Goal: Task Accomplishment & Management: Use online tool/utility

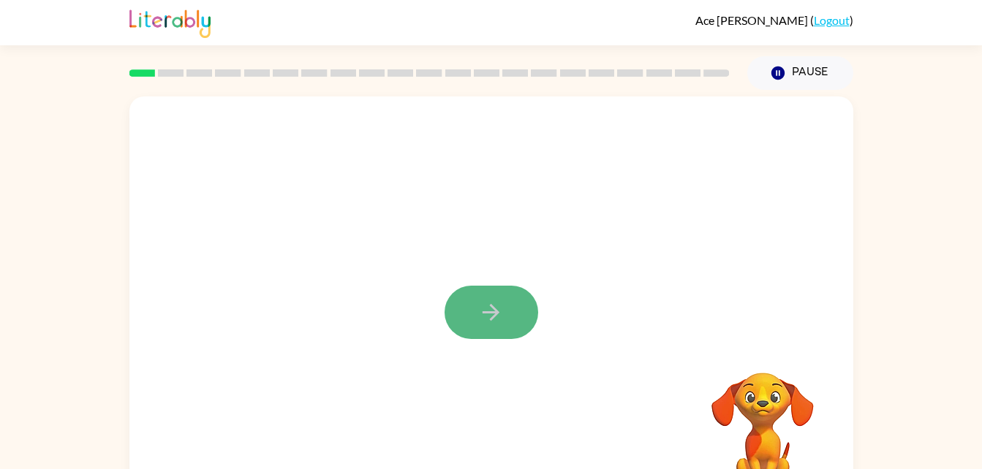
click at [486, 306] on icon "button" at bounding box center [491, 313] width 26 height 26
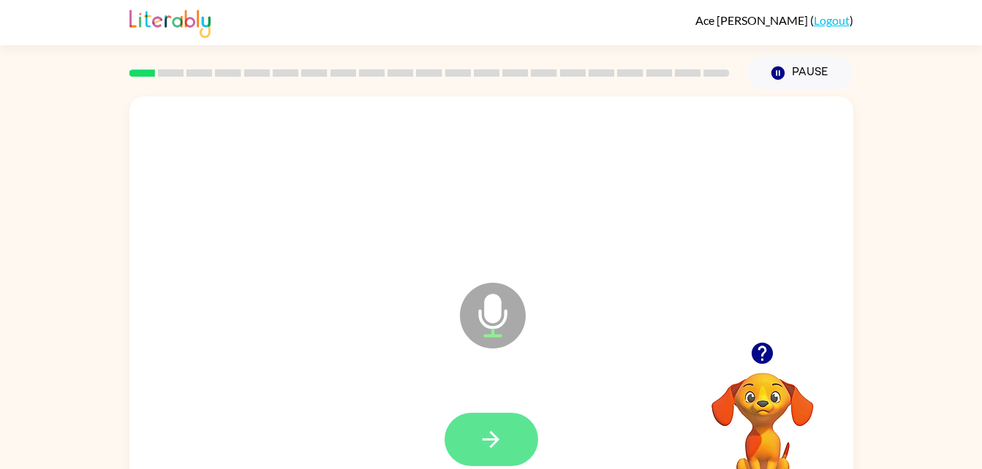
click at [497, 419] on button "button" at bounding box center [492, 439] width 94 height 53
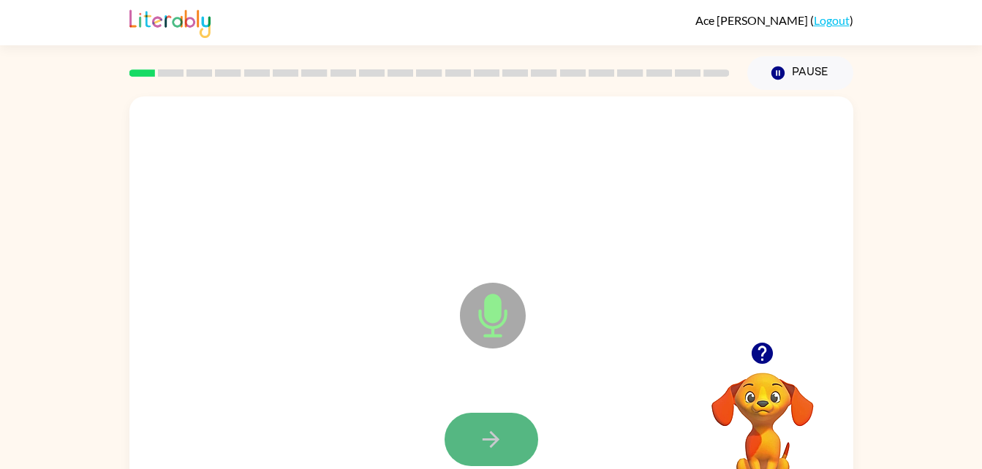
click at [492, 437] on icon "button" at bounding box center [491, 440] width 26 height 26
click at [480, 441] on icon "button" at bounding box center [491, 440] width 26 height 26
click at [476, 444] on button "button" at bounding box center [492, 439] width 94 height 53
click at [481, 429] on icon "button" at bounding box center [491, 440] width 26 height 26
click at [494, 430] on icon "button" at bounding box center [491, 440] width 26 height 26
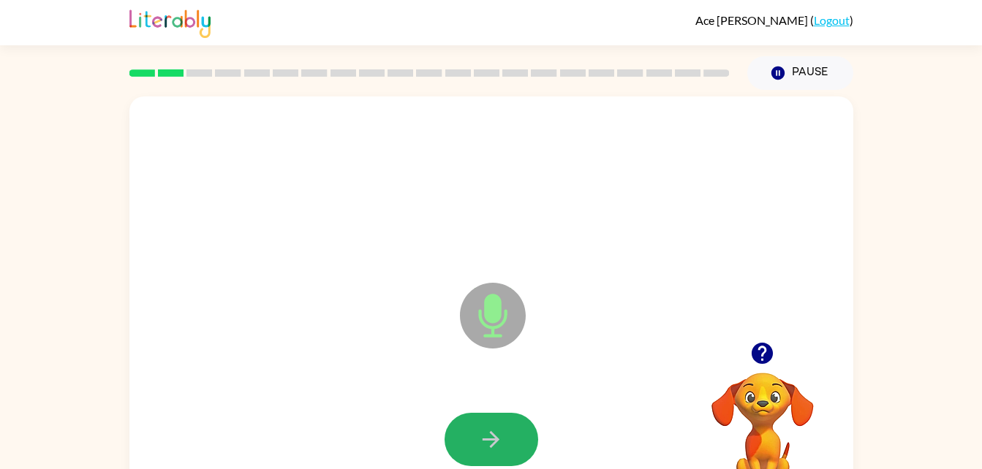
click at [494, 430] on icon "button" at bounding box center [491, 440] width 26 height 26
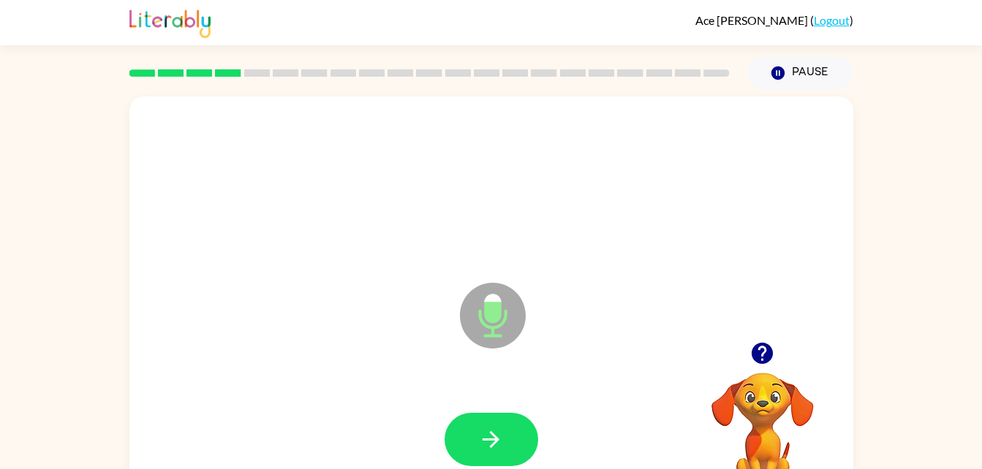
click at [494, 430] on icon "button" at bounding box center [491, 440] width 26 height 26
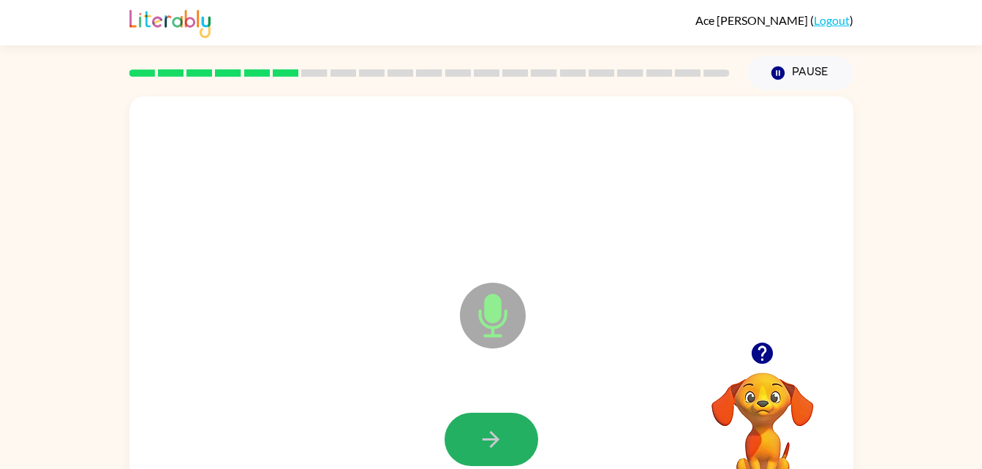
click at [494, 430] on icon "button" at bounding box center [491, 440] width 26 height 26
click at [491, 435] on icon "button" at bounding box center [491, 440] width 26 height 26
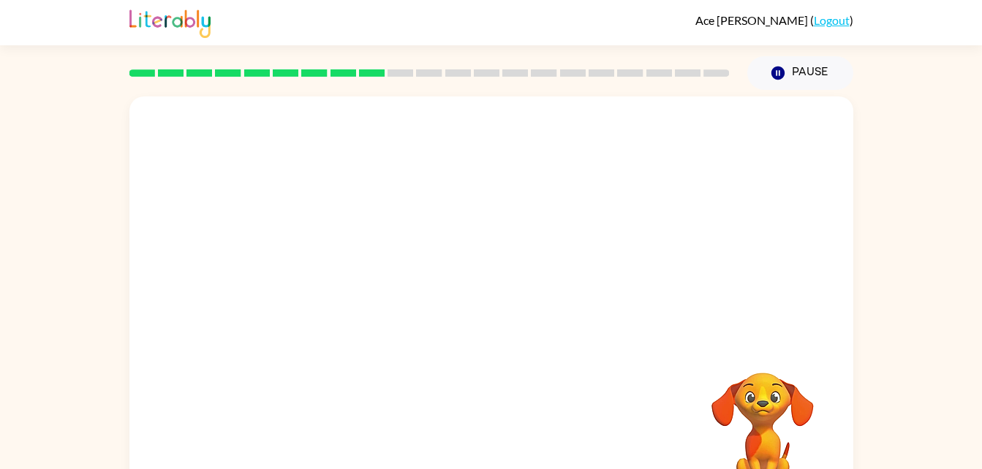
click at [491, 435] on div "Your browser must support playing .mp4 files to use Literably. Please try using…" at bounding box center [491, 306] width 724 height 418
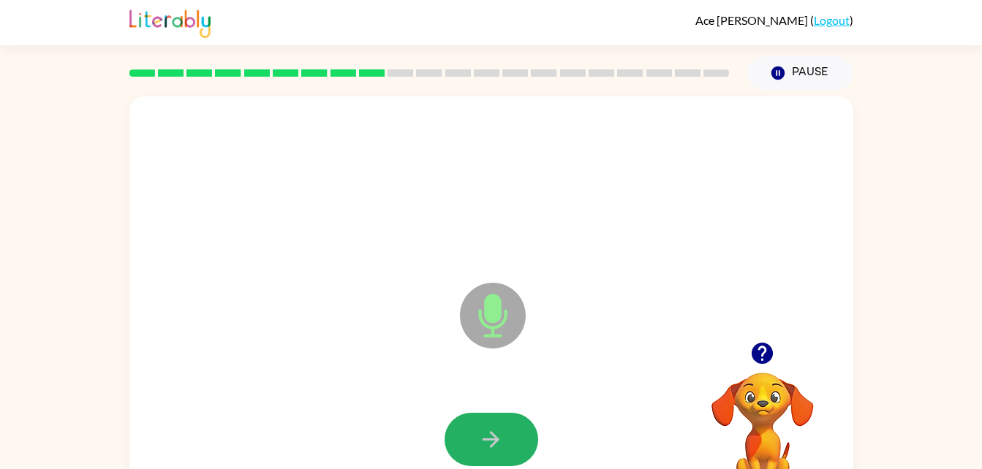
click at [491, 435] on icon "button" at bounding box center [491, 440] width 26 height 26
click at [489, 434] on icon "button" at bounding box center [491, 440] width 26 height 26
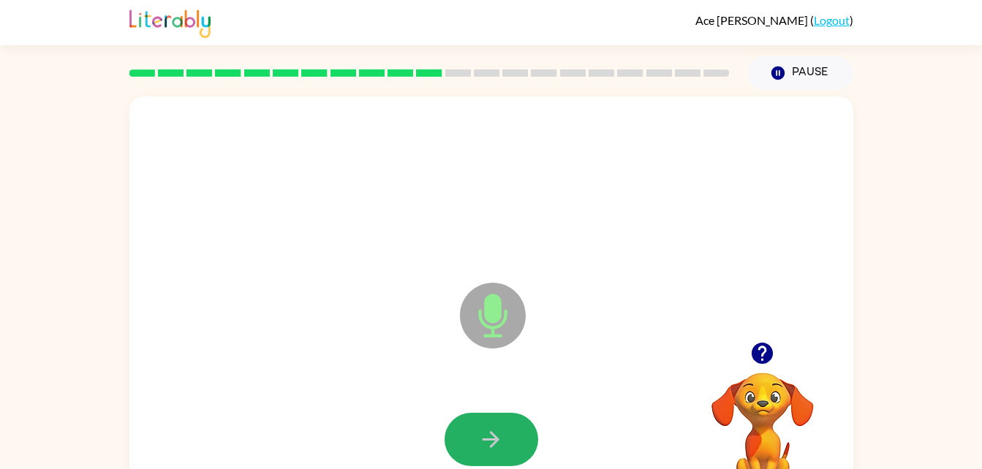
click at [489, 434] on icon "button" at bounding box center [491, 440] width 26 height 26
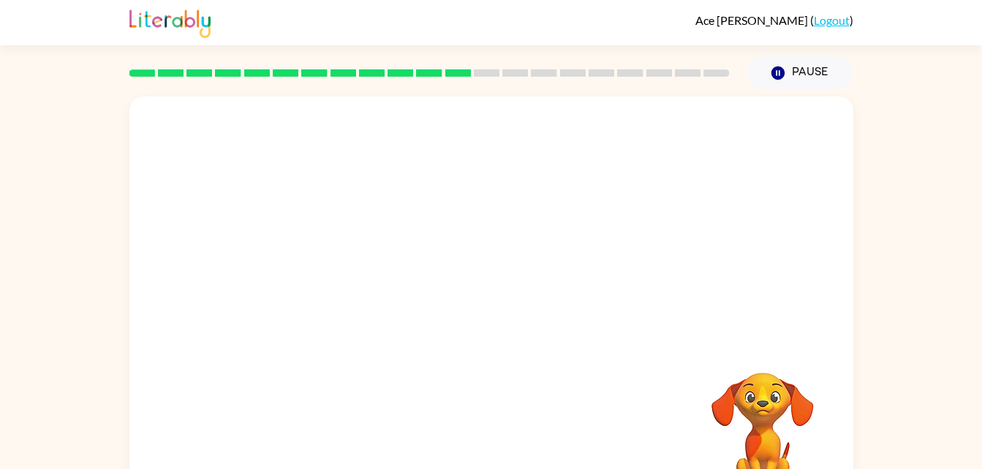
click at [489, 434] on div at bounding box center [491, 440] width 695 height 120
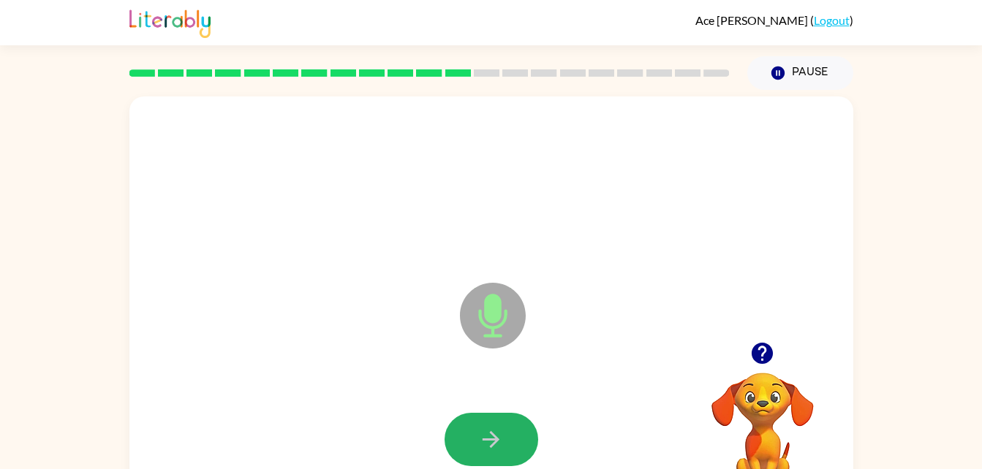
click at [489, 434] on icon "button" at bounding box center [491, 440] width 26 height 26
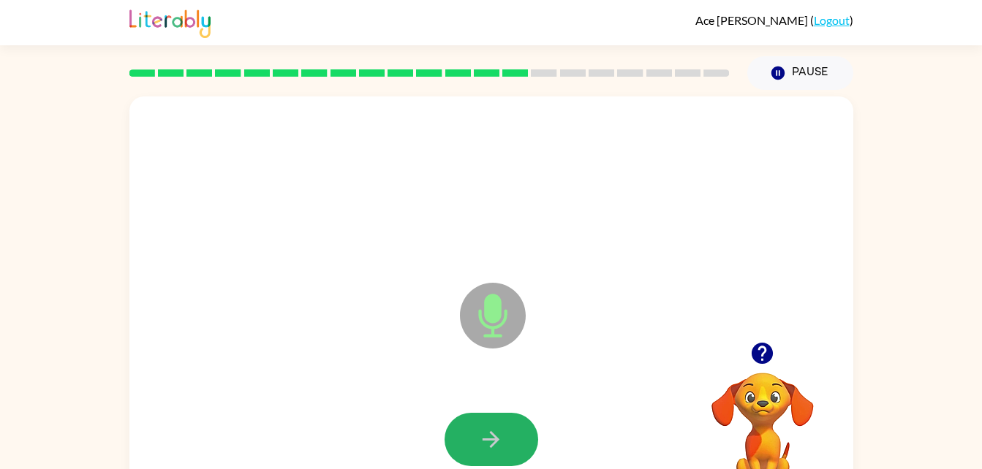
click at [489, 434] on icon "button" at bounding box center [491, 440] width 26 height 26
click at [489, 434] on div at bounding box center [492, 439] width 94 height 53
click at [489, 434] on icon "button" at bounding box center [491, 440] width 26 height 26
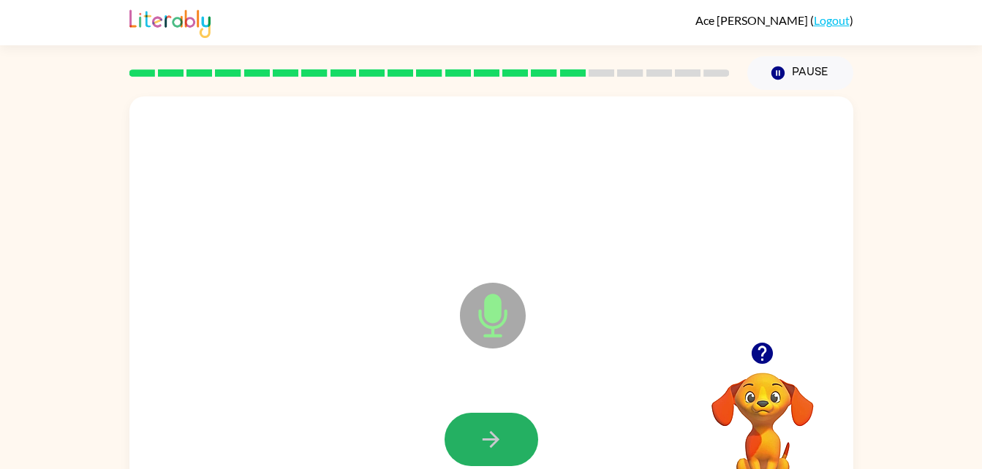
click at [489, 434] on icon "button" at bounding box center [491, 440] width 26 height 26
click at [469, 445] on button "button" at bounding box center [492, 439] width 94 height 53
click at [468, 446] on button "button" at bounding box center [492, 439] width 94 height 53
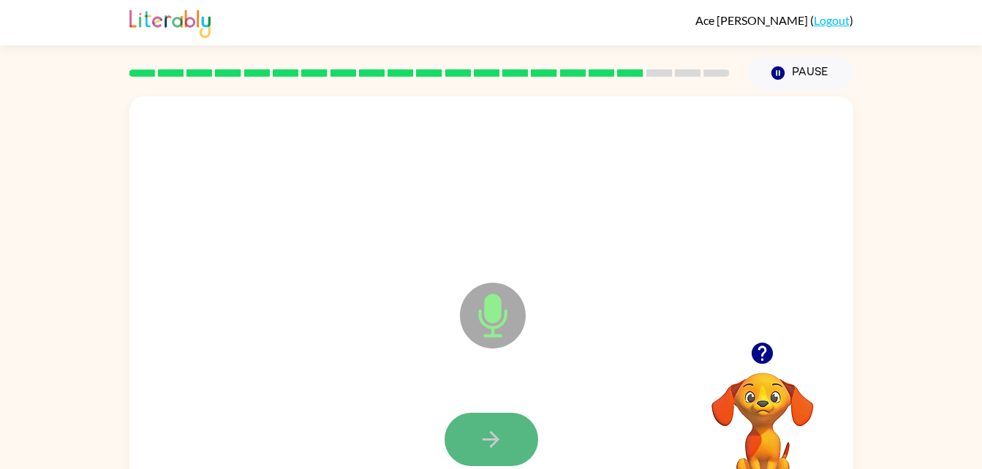
click at [468, 443] on button "button" at bounding box center [492, 439] width 94 height 53
click at [468, 448] on button "button" at bounding box center [492, 439] width 94 height 53
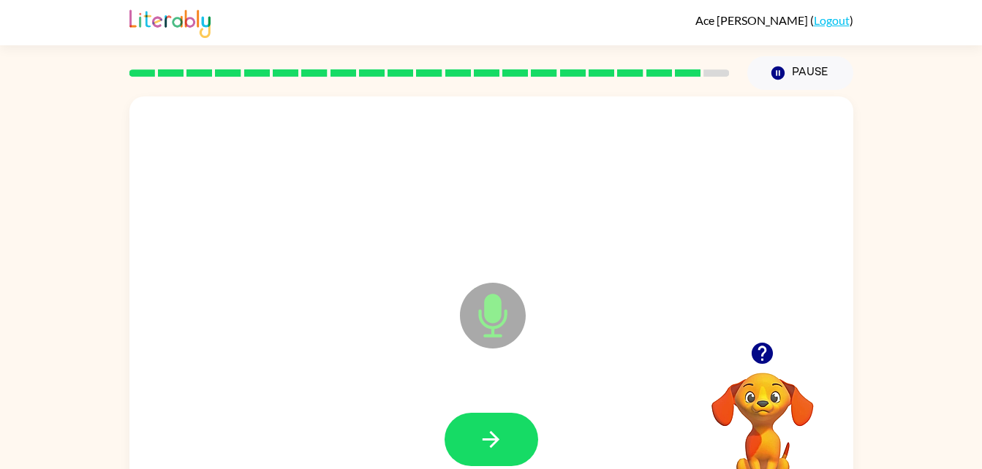
click at [475, 442] on button "button" at bounding box center [492, 439] width 94 height 53
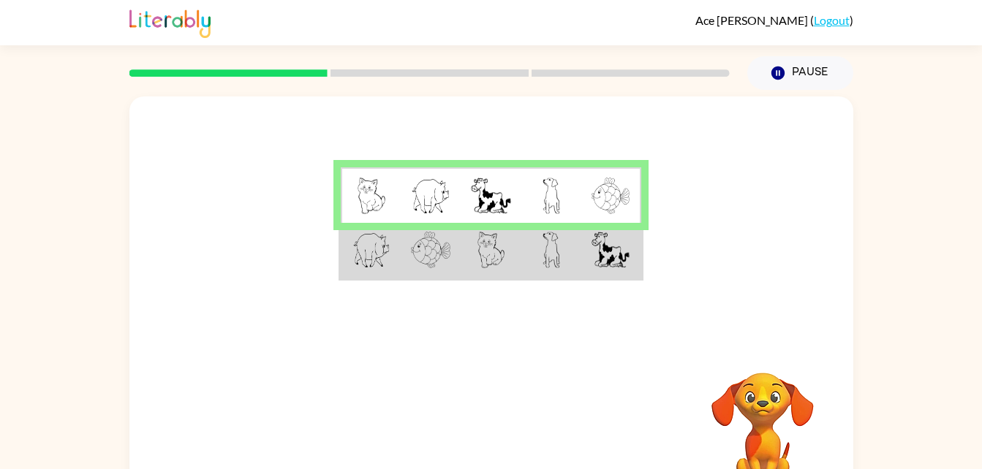
click at [622, 273] on td at bounding box center [611, 251] width 60 height 56
click at [605, 270] on td at bounding box center [611, 251] width 60 height 56
click at [627, 267] on img at bounding box center [611, 250] width 38 height 37
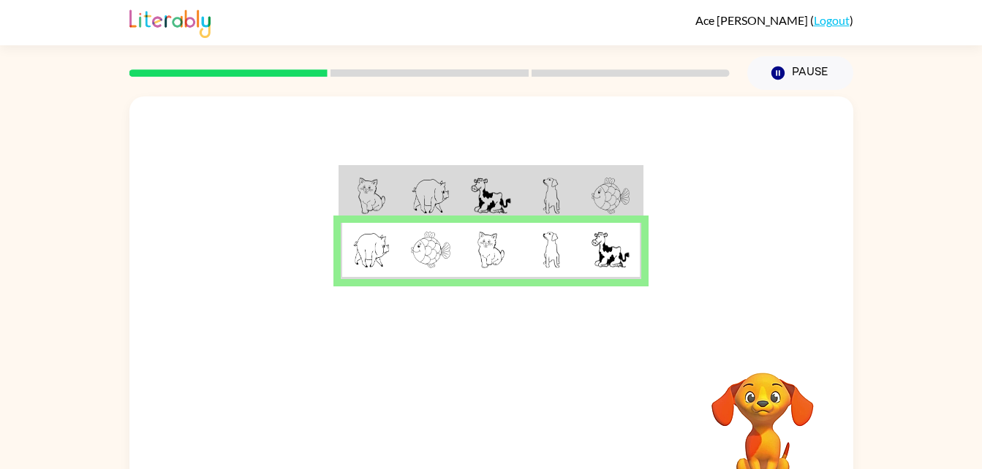
click at [621, 263] on img at bounding box center [611, 250] width 38 height 37
click at [502, 437] on icon "button" at bounding box center [491, 432] width 26 height 26
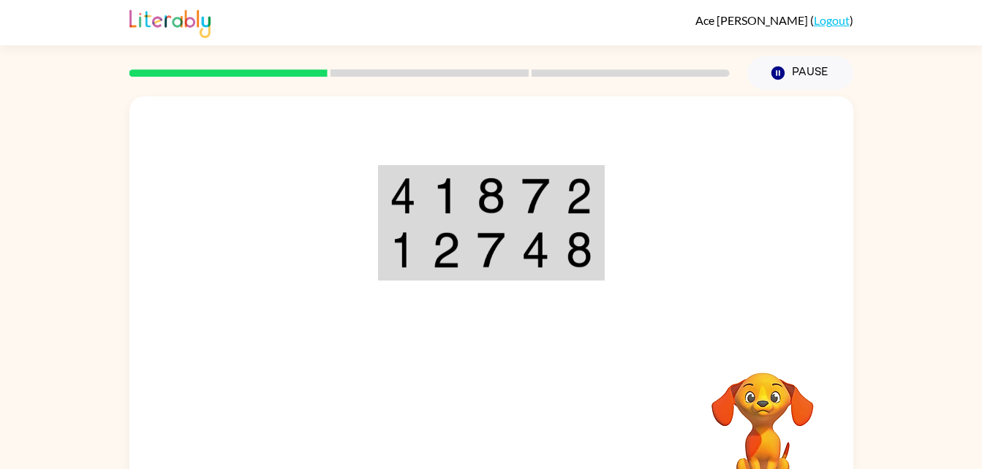
click at [404, 200] on img at bounding box center [403, 196] width 26 height 37
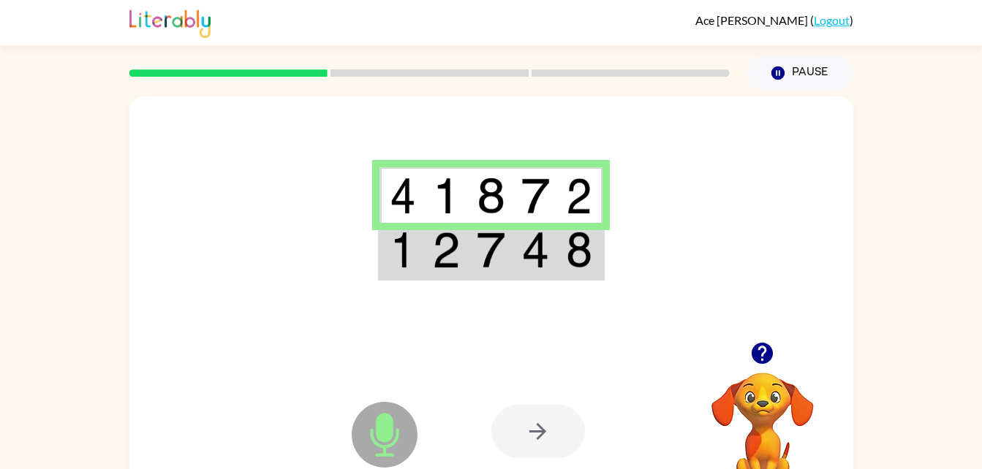
click at [457, 203] on img at bounding box center [446, 196] width 28 height 37
click at [543, 258] on img at bounding box center [535, 250] width 28 height 37
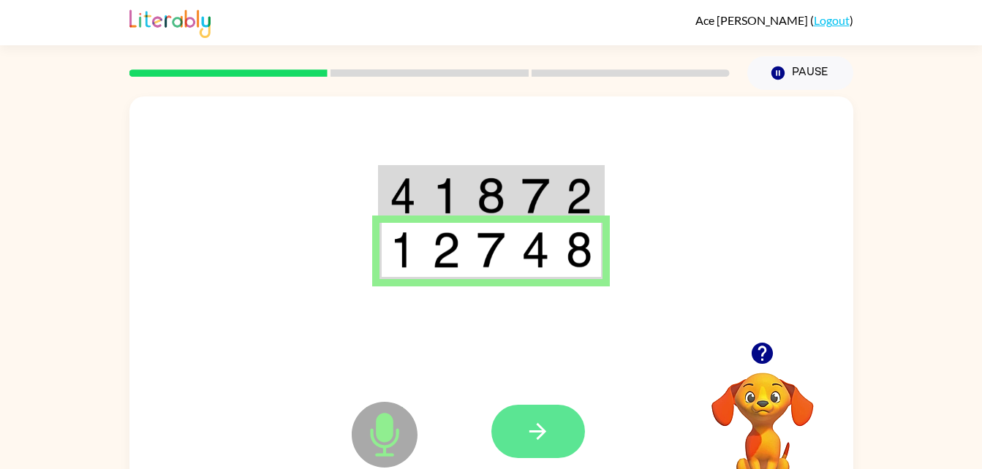
click at [554, 430] on button "button" at bounding box center [538, 431] width 94 height 53
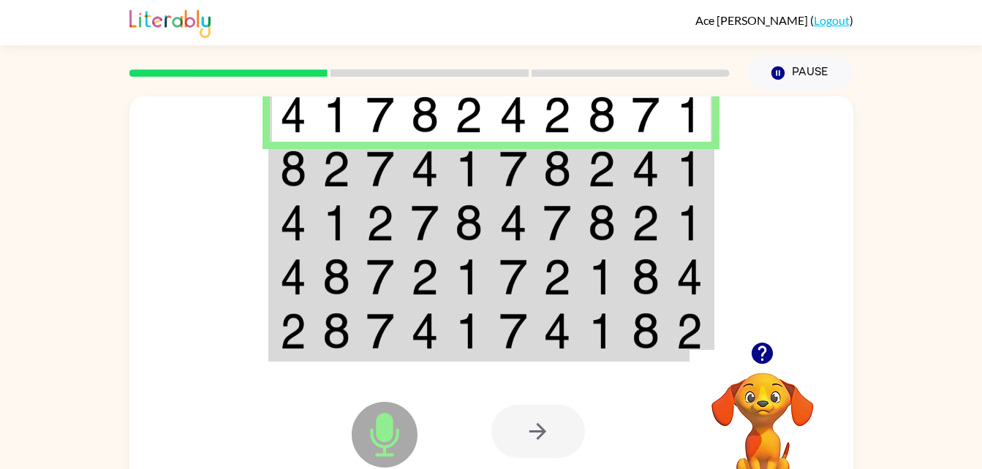
click at [529, 451] on div at bounding box center [538, 431] width 94 height 53
click at [391, 176] on img at bounding box center [380, 169] width 28 height 37
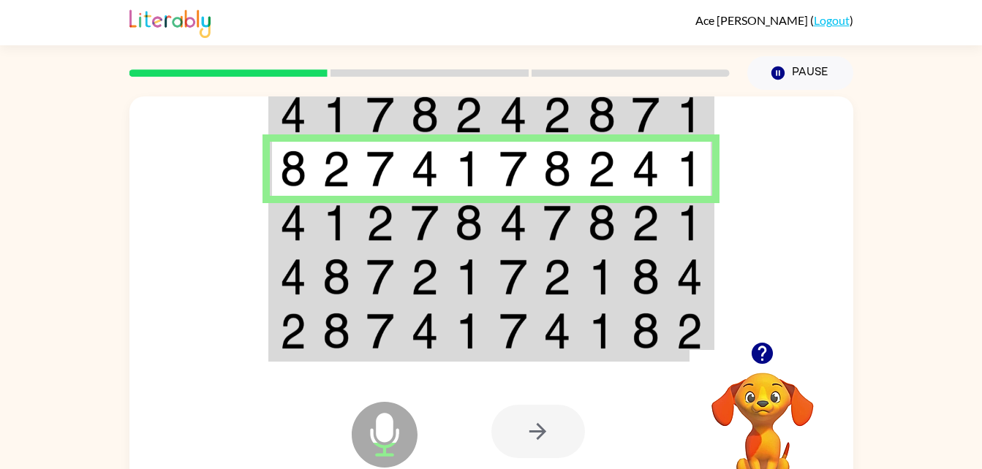
click at [492, 219] on td at bounding box center [513, 223] width 45 height 54
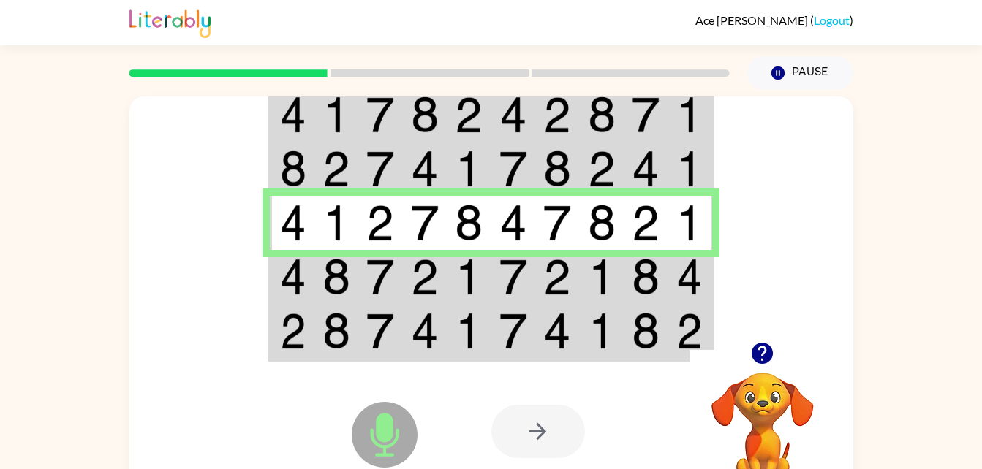
click at [364, 290] on td at bounding box center [380, 277] width 45 height 54
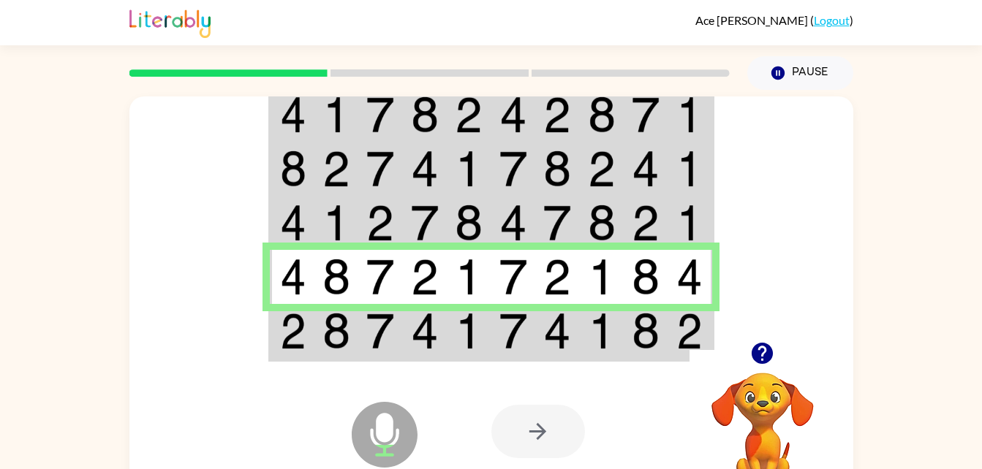
click at [347, 359] on div "Microphone The Microphone is here when it is your turn to talk" at bounding box center [349, 398] width 146 height 97
click at [345, 345] on img at bounding box center [336, 331] width 28 height 37
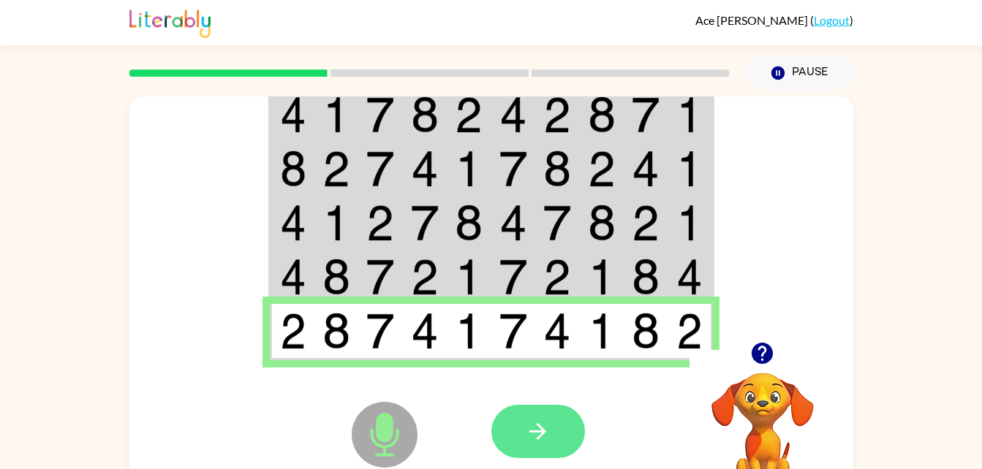
click at [548, 434] on icon "button" at bounding box center [538, 432] width 26 height 26
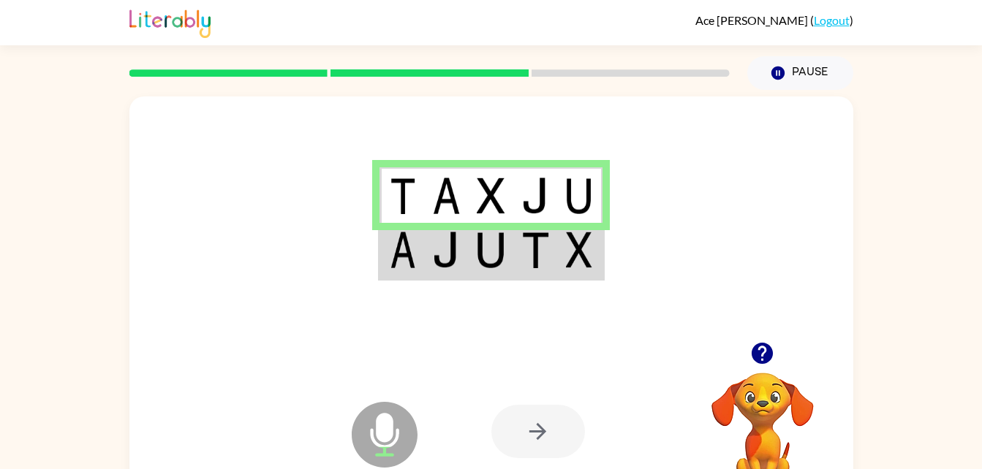
click at [510, 186] on td at bounding box center [491, 195] width 45 height 56
click at [464, 262] on td at bounding box center [446, 251] width 45 height 56
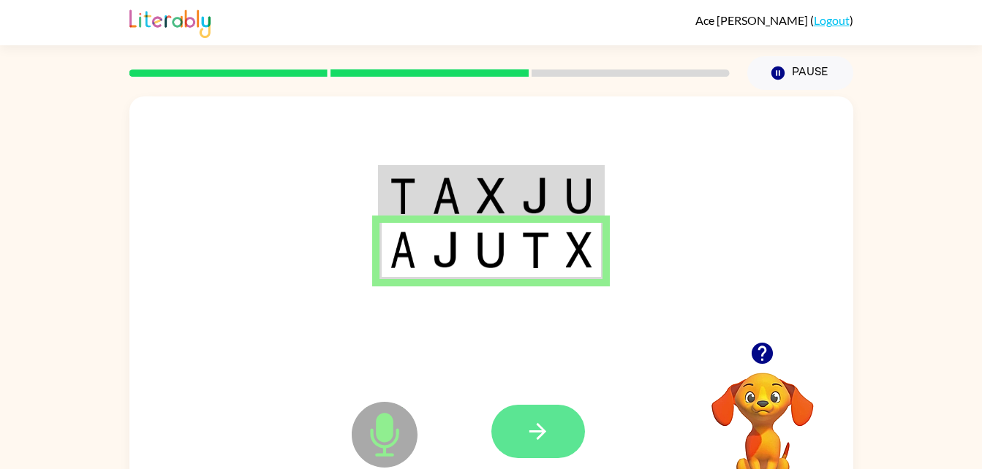
click at [532, 439] on icon "button" at bounding box center [538, 432] width 26 height 26
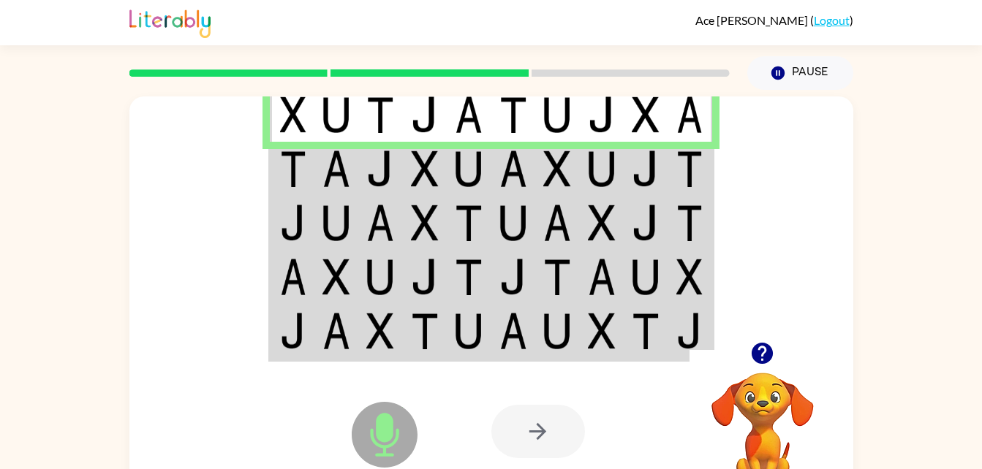
click at [372, 159] on img at bounding box center [380, 169] width 28 height 37
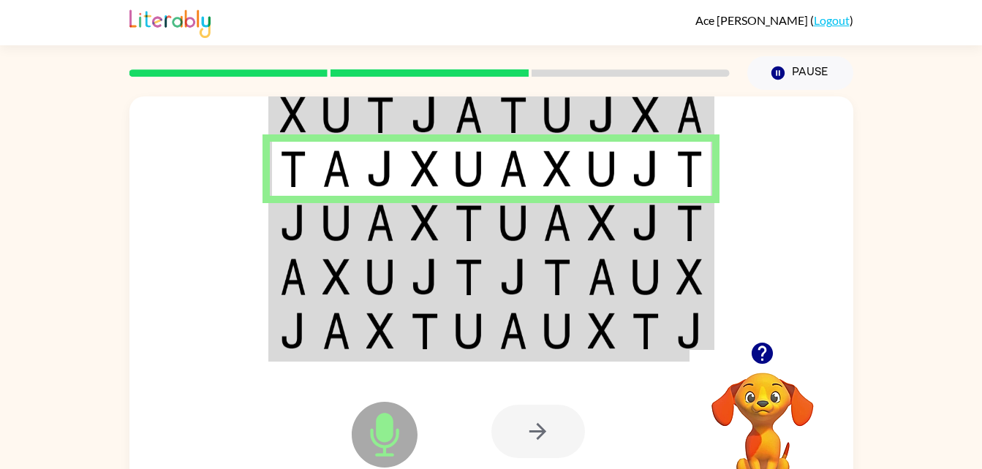
click at [412, 222] on img at bounding box center [425, 223] width 28 height 37
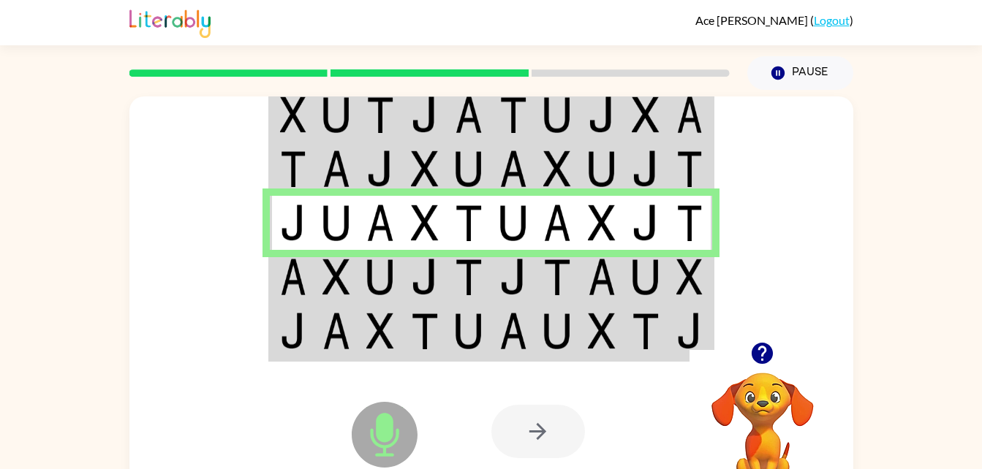
click at [382, 296] on td at bounding box center [380, 277] width 45 height 54
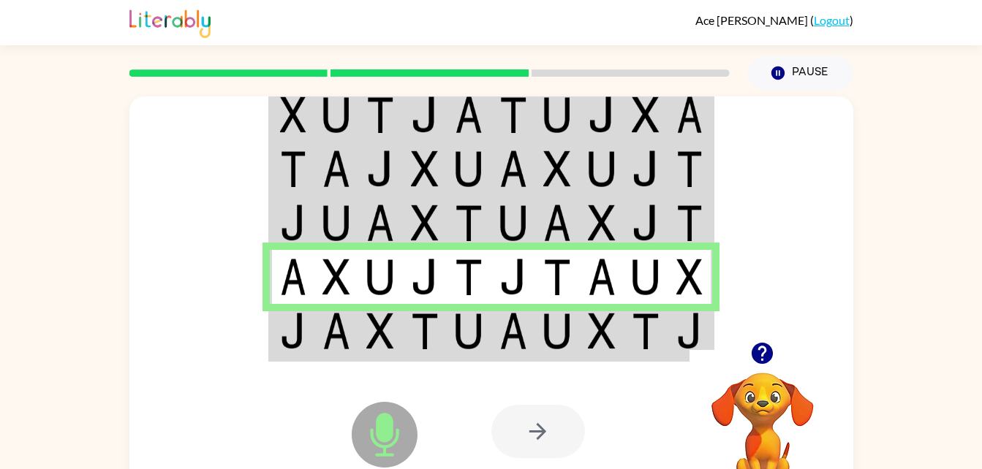
click at [630, 281] on td at bounding box center [646, 277] width 45 height 54
click at [453, 345] on td at bounding box center [469, 332] width 45 height 56
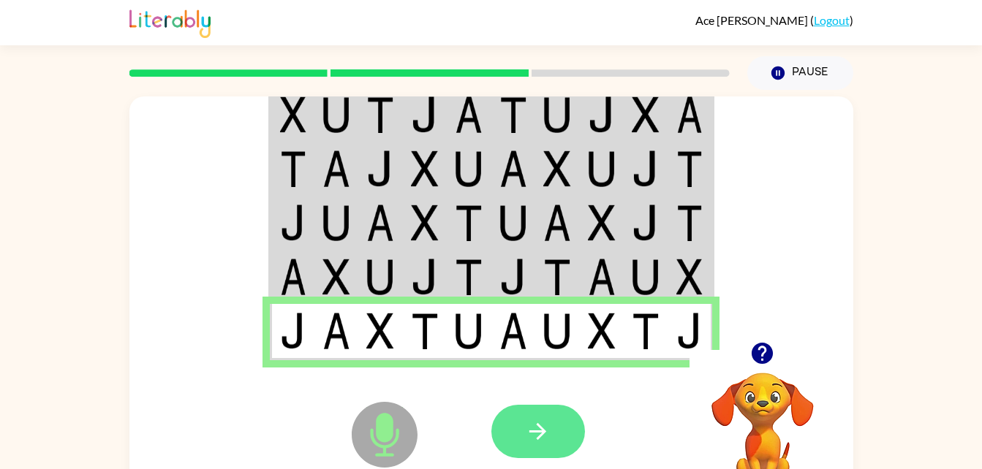
click at [537, 423] on icon "button" at bounding box center [538, 432] width 26 height 26
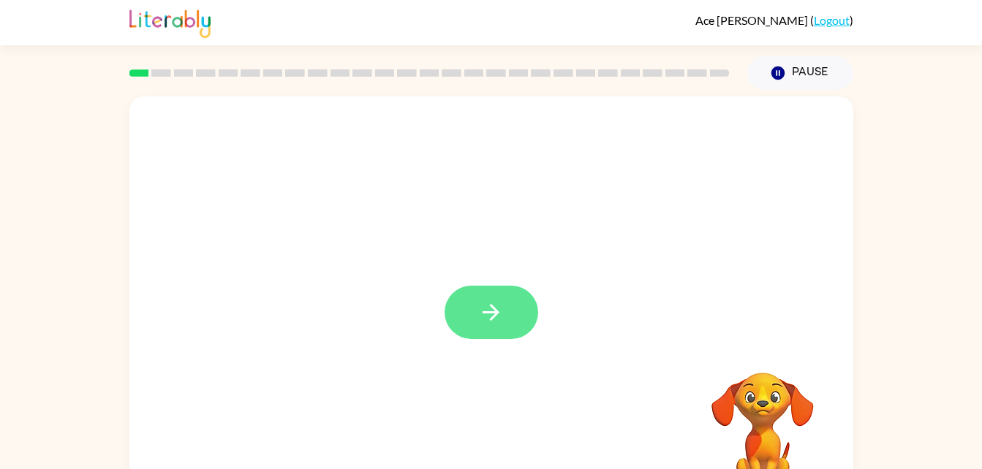
click at [521, 315] on button "button" at bounding box center [492, 312] width 94 height 53
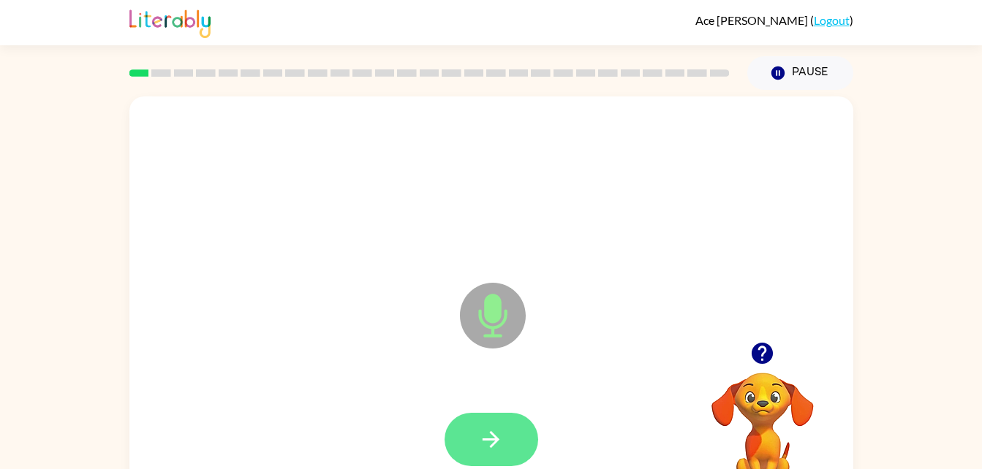
click at [513, 446] on button "button" at bounding box center [492, 439] width 94 height 53
click at [525, 448] on button "button" at bounding box center [492, 439] width 94 height 53
click at [505, 444] on button "button" at bounding box center [492, 439] width 94 height 53
click at [527, 446] on button "button" at bounding box center [492, 439] width 94 height 53
click at [500, 437] on icon "button" at bounding box center [491, 440] width 26 height 26
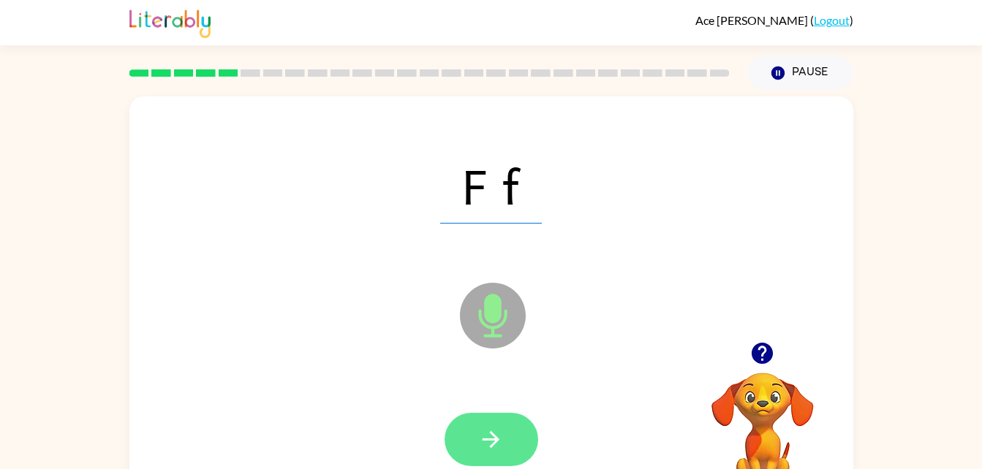
click at [507, 458] on button "button" at bounding box center [492, 439] width 94 height 53
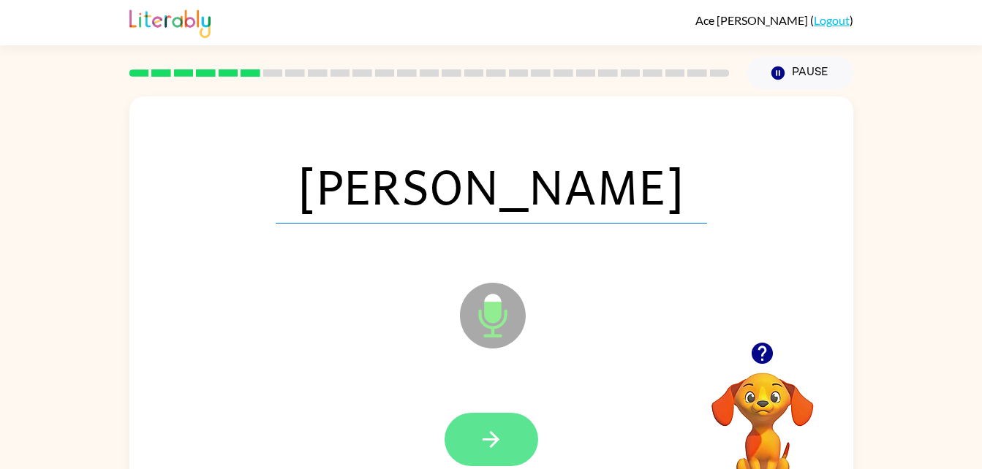
click at [488, 458] on button "button" at bounding box center [492, 439] width 94 height 53
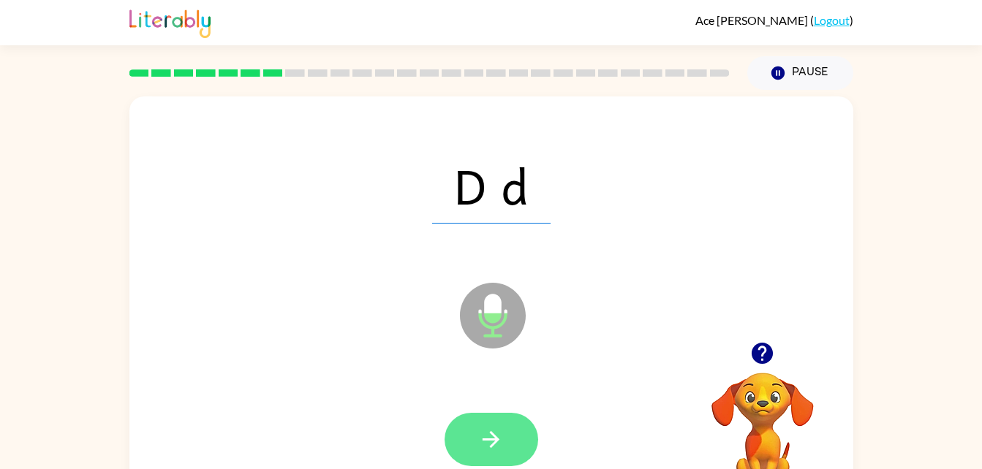
click at [495, 442] on icon "button" at bounding box center [491, 439] width 17 height 17
click at [509, 443] on button "button" at bounding box center [492, 439] width 94 height 53
click at [495, 449] on icon "button" at bounding box center [491, 440] width 26 height 26
click at [507, 441] on button "button" at bounding box center [492, 439] width 94 height 53
click at [518, 453] on button "button" at bounding box center [492, 439] width 94 height 53
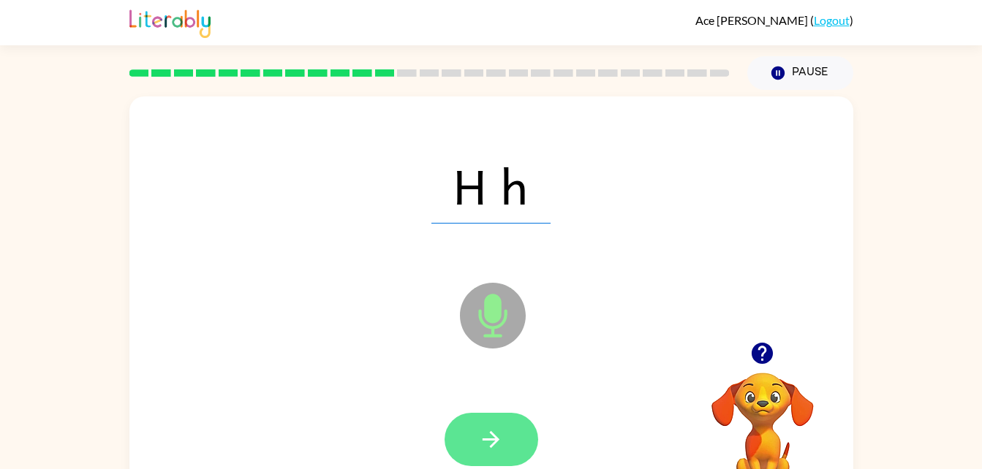
click at [499, 441] on icon "button" at bounding box center [491, 440] width 26 height 26
click at [507, 456] on button "button" at bounding box center [492, 439] width 94 height 53
click at [468, 423] on button "button" at bounding box center [492, 439] width 94 height 53
click at [519, 448] on button "button" at bounding box center [492, 439] width 94 height 53
click at [501, 447] on icon "button" at bounding box center [491, 440] width 26 height 26
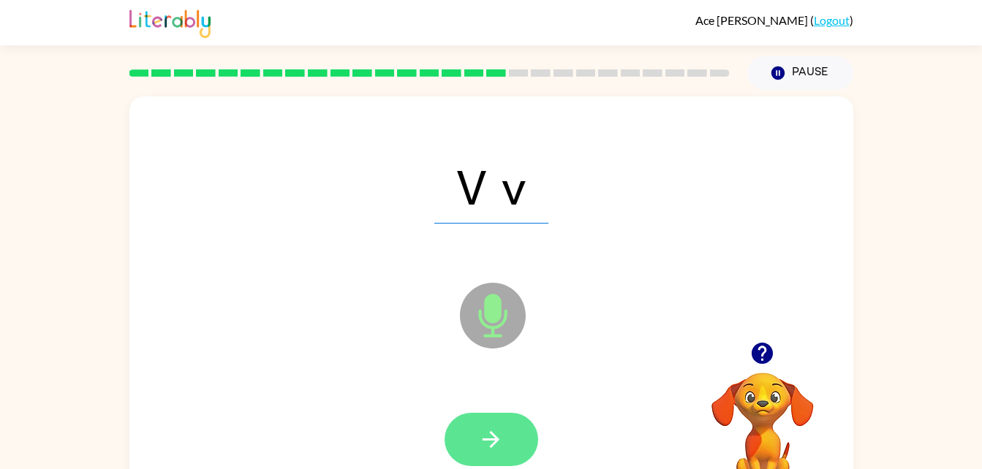
click at [497, 443] on icon "button" at bounding box center [491, 440] width 26 height 26
click at [480, 464] on button "button" at bounding box center [492, 439] width 94 height 53
click at [524, 447] on button "button" at bounding box center [492, 439] width 94 height 53
click at [508, 457] on button "button" at bounding box center [492, 439] width 94 height 53
click at [507, 458] on button "button" at bounding box center [492, 439] width 94 height 53
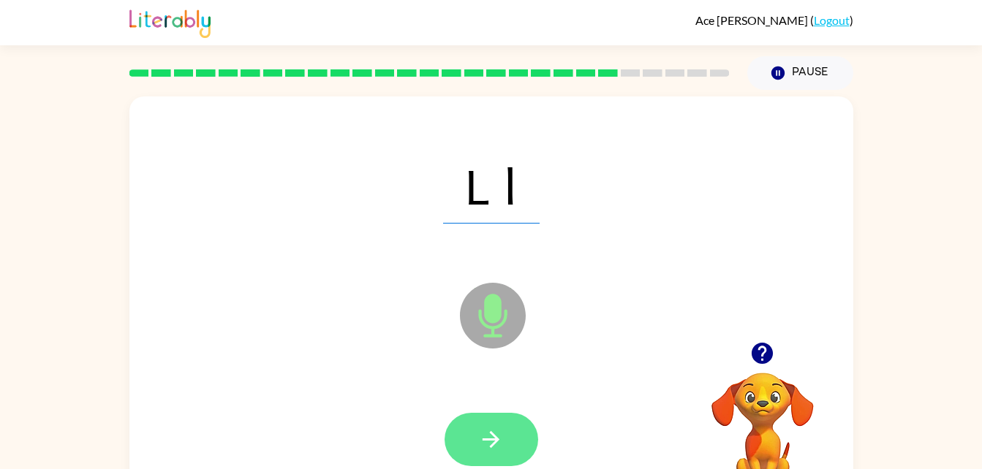
click at [522, 434] on button "button" at bounding box center [492, 439] width 94 height 53
click at [510, 464] on button "button" at bounding box center [492, 439] width 94 height 53
click at [511, 452] on button "button" at bounding box center [492, 439] width 94 height 53
click at [505, 448] on button "button" at bounding box center [492, 439] width 94 height 53
click at [494, 453] on button "button" at bounding box center [492, 439] width 94 height 53
